Goal: Task Accomplishment & Management: Use online tool/utility

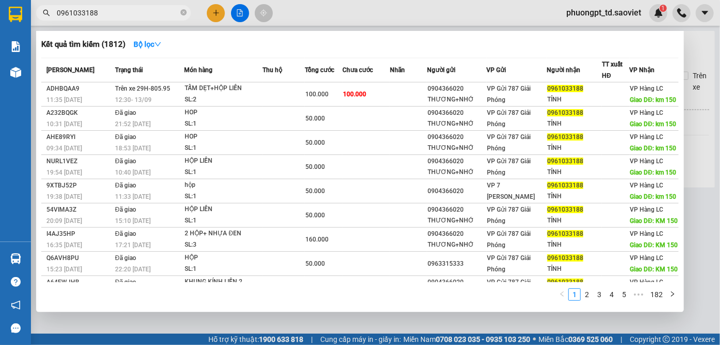
click at [106, 17] on input "0961033188" at bounding box center [118, 12] width 122 height 11
paste input "0328440330"
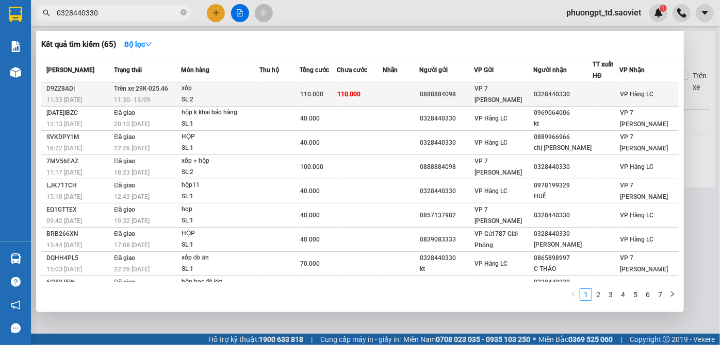
type input "0328440330"
click at [619, 96] on div at bounding box center [606, 94] width 26 height 11
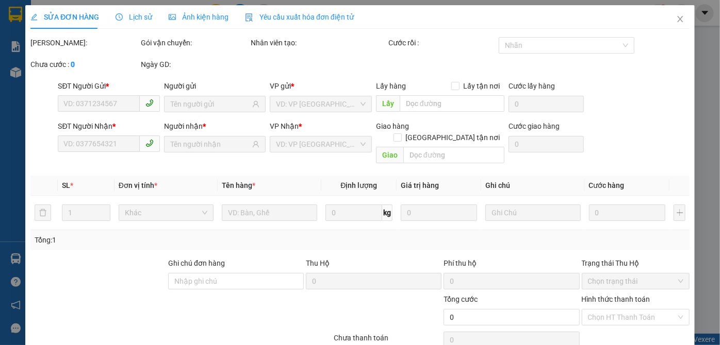
type input "0888884098"
type input "0328440330"
type input "110.000"
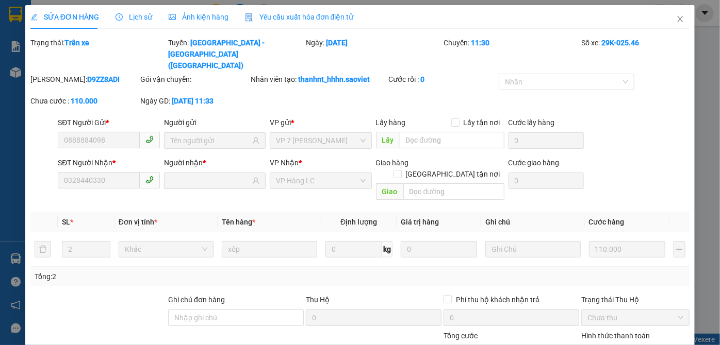
click at [120, 24] on div "Lịch sử" at bounding box center [133, 17] width 37 height 24
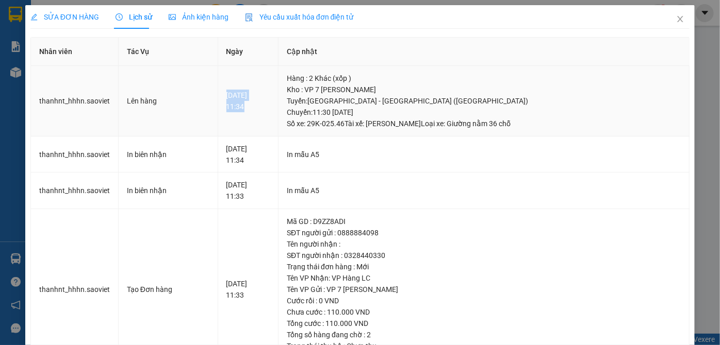
drag, startPoint x: 217, startPoint y: 93, endPoint x: 281, endPoint y: 114, distance: 67.3
click at [279, 114] on td "[DATE] 11:34" at bounding box center [248, 101] width 61 height 71
click at [418, 147] on td "In mẫu A5" at bounding box center [483, 155] width 411 height 37
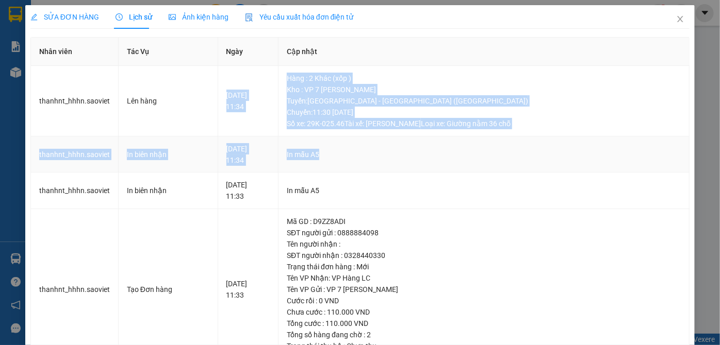
drag, startPoint x: 301, startPoint y: 82, endPoint x: 496, endPoint y: 153, distance: 207.4
click at [496, 153] on tbody "thanhnt_hhhn.saoviet Lên hàng [DATE] 11:34 Hàng : 2 Khác (xốp ) Kho : VP 7 [PER…" at bounding box center [360, 218] width 658 height 304
click at [496, 154] on div "In mẫu A5" at bounding box center [484, 154] width 394 height 11
drag, startPoint x: 406, startPoint y: 102, endPoint x: 564, endPoint y: 140, distance: 162.8
click at [564, 140] on tbody "thanhnt_hhhn.saoviet Lên hàng [DATE] 11:34 Hàng : 2 Khác (xốp ) Kho : VP 7 [PER…" at bounding box center [360, 218] width 658 height 304
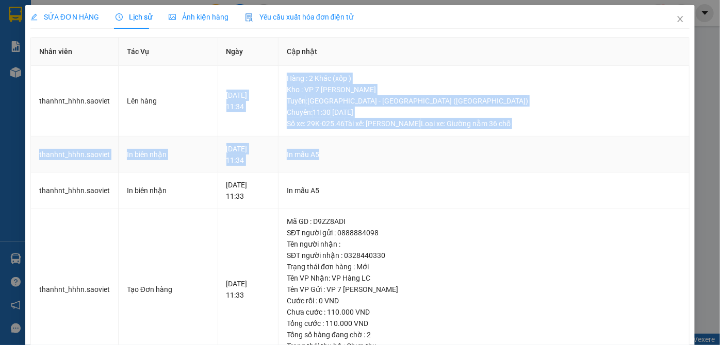
drag, startPoint x: 548, startPoint y: 156, endPoint x: 492, endPoint y: 158, distance: 56.2
click at [547, 157] on div "In mẫu A5" at bounding box center [484, 154] width 394 height 11
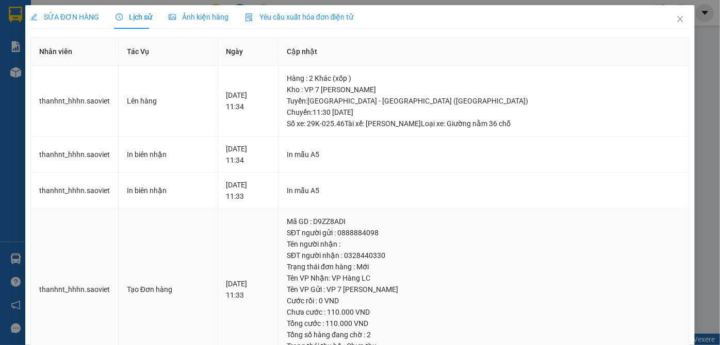
click at [224, 257] on td "[DATE] 11:33" at bounding box center [248, 289] width 61 height 161
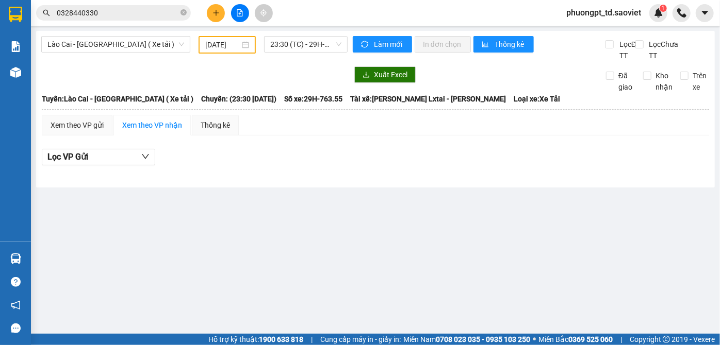
click at [128, 18] on input "0328440330" at bounding box center [118, 12] width 122 height 11
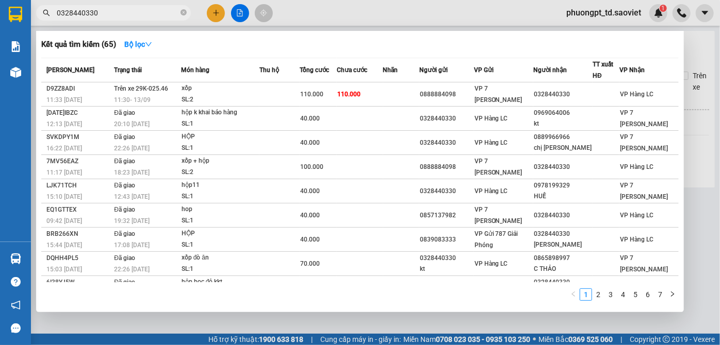
click at [128, 18] on input "0328440330" at bounding box center [118, 12] width 122 height 11
paste input "0972771839"
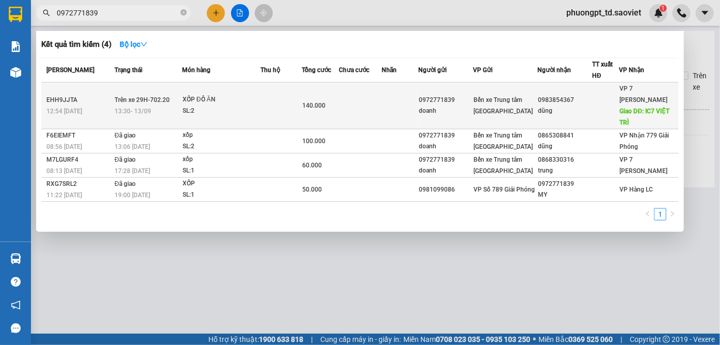
type input "0972771839"
click at [635, 109] on span "Giao DĐ: IC7 VIỆT TRÌ" at bounding box center [645, 117] width 50 height 19
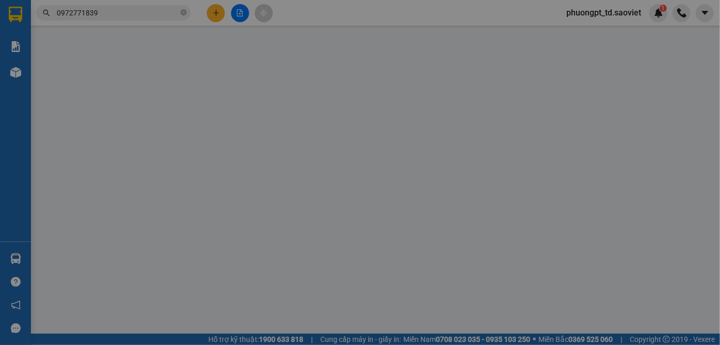
type input "0972771839"
type input "doanh"
type input "0983854367"
type input "dũng"
type input "IC7 VIỆT TRÌ"
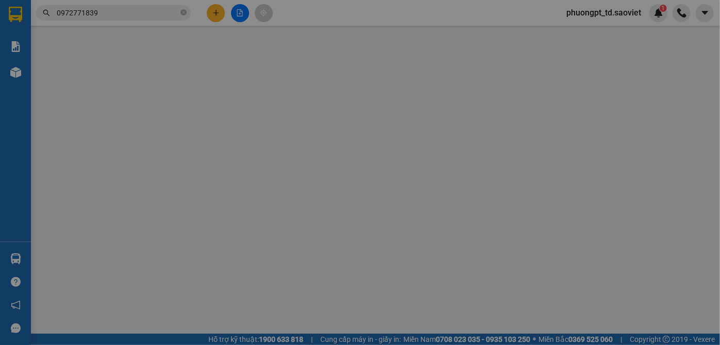
type input "140.000"
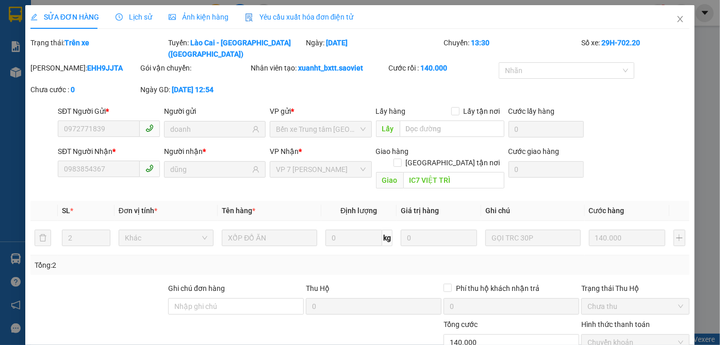
click at [128, 18] on span "Lịch sử" at bounding box center [133, 17] width 37 height 8
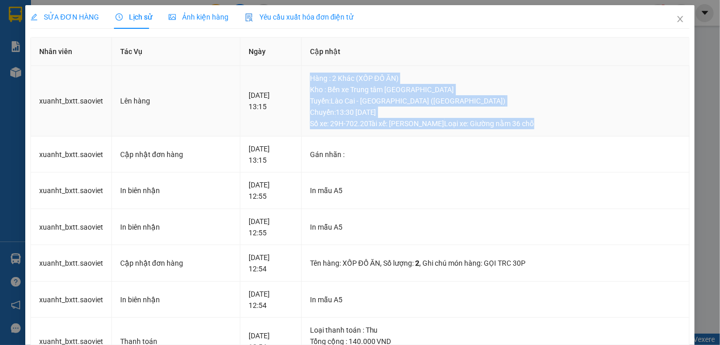
drag, startPoint x: 321, startPoint y: 74, endPoint x: 537, endPoint y: 127, distance: 222.8
click at [537, 127] on td "Hàng : 2 Khác (XỐP ĐỒ ĂN) Kho : Bến xe Trung tâm [GEOGRAPHIC_DATA] : [GEOGRAPHI…" at bounding box center [496, 101] width 388 height 71
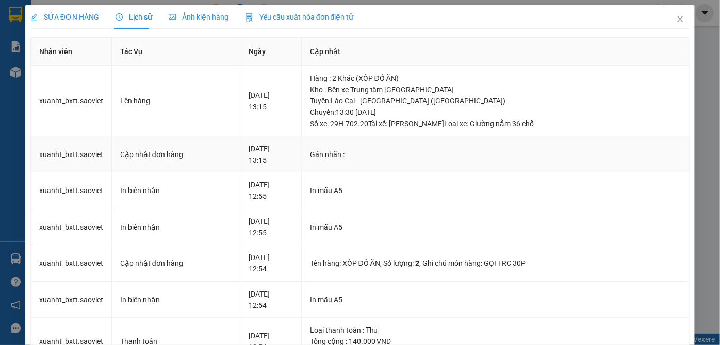
click at [464, 142] on td "Gán nhãn :" at bounding box center [496, 155] width 388 height 37
drag, startPoint x: 354, startPoint y: 122, endPoint x: 381, endPoint y: 127, distance: 27.8
click at [381, 127] on div "Tuyến : [GEOGRAPHIC_DATA] - [GEOGRAPHIC_DATA] ([GEOGRAPHIC_DATA]) [GEOGRAPHIC_D…" at bounding box center [495, 112] width 371 height 34
click at [385, 147] on td "Gán nhãn :" at bounding box center [496, 155] width 388 height 37
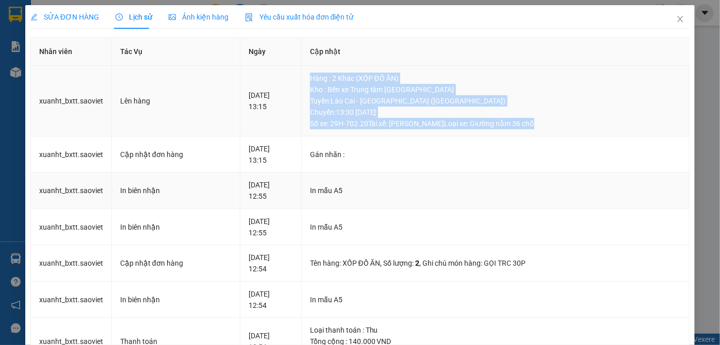
drag, startPoint x: 317, startPoint y: 76, endPoint x: 510, endPoint y: 172, distance: 216.0
click at [556, 130] on td "Hàng : 2 Khác (XỐP ĐỒ ĂN) Kho : Bến xe Trung tâm [GEOGRAPHIC_DATA] : [GEOGRAPHI…" at bounding box center [496, 101] width 388 height 71
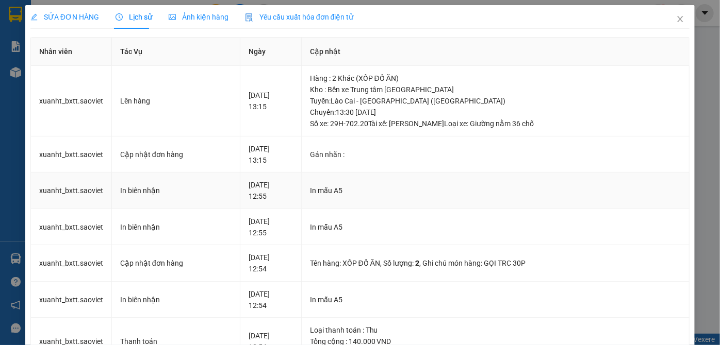
click at [510, 173] on td "In mẫu A5" at bounding box center [496, 191] width 388 height 37
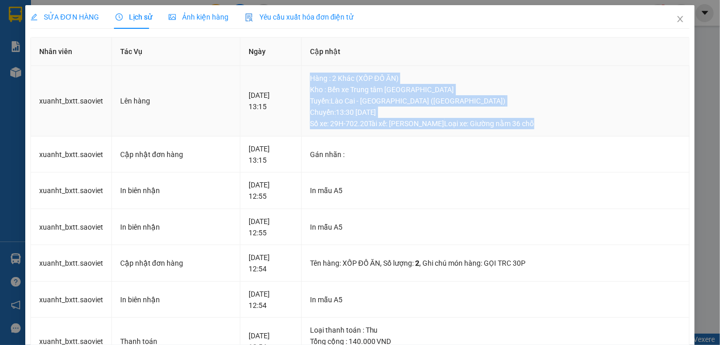
drag, startPoint x: 322, startPoint y: 69, endPoint x: 544, endPoint y: 131, distance: 230.8
click at [544, 131] on td "Hàng : 2 Khác (XỐP ĐỒ ĂN) Kho : Bến xe Trung tâm [GEOGRAPHIC_DATA] : [GEOGRAPHI…" at bounding box center [496, 101] width 388 height 71
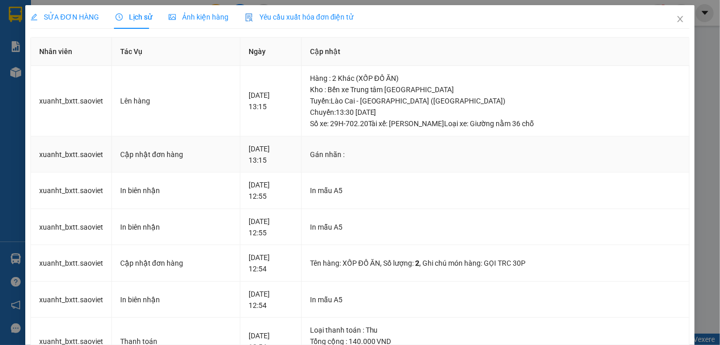
click at [513, 149] on div "Gán nhãn :" at bounding box center [495, 154] width 371 height 11
